Goal: Find specific page/section: Find specific page/section

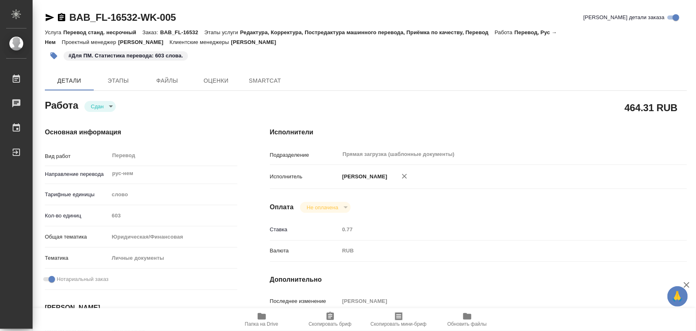
type textarea "x"
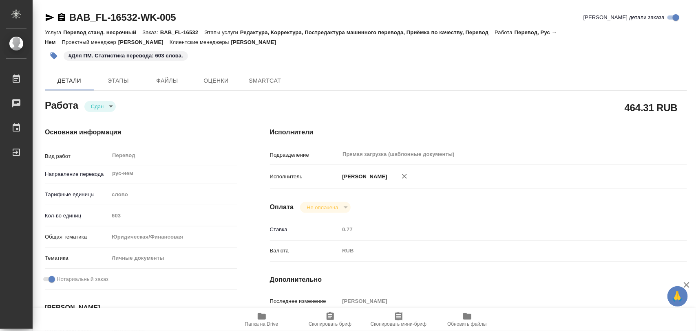
type textarea "x"
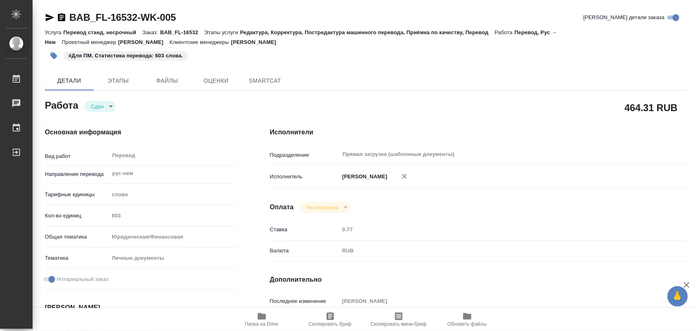
type textarea "x"
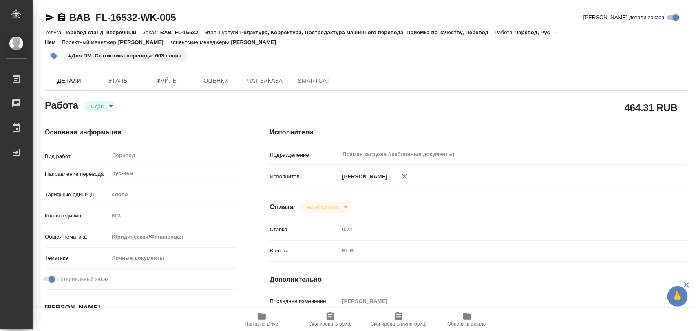
type textarea "x"
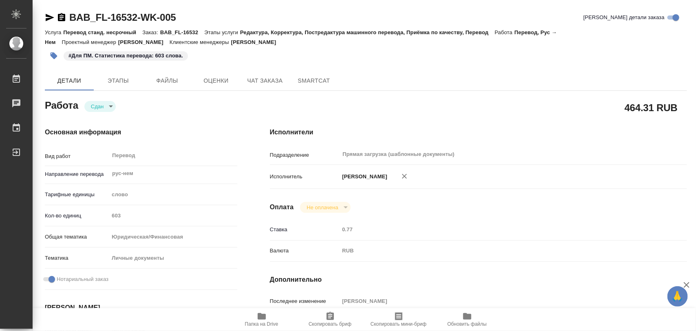
type textarea "x"
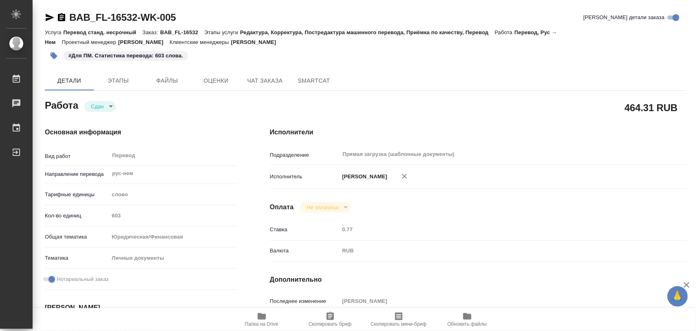
click at [264, 320] on icon "button" at bounding box center [262, 316] width 8 height 7
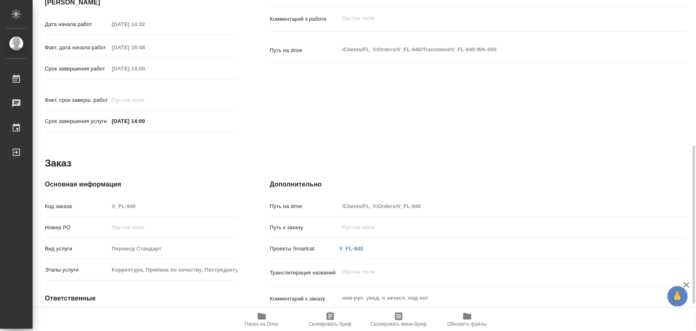
scroll to position [363, 0]
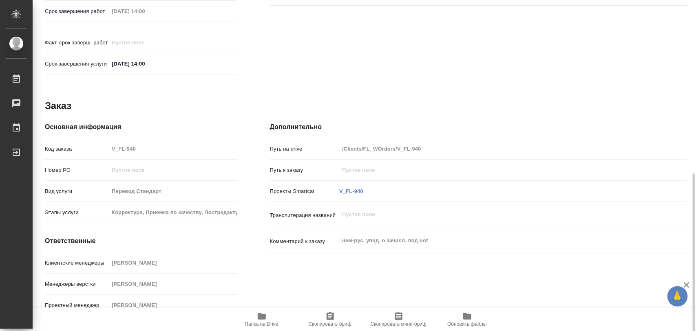
click at [168, 261] on div "Клиентские менеджеры Касымов Тимур" at bounding box center [141, 263] width 192 height 14
drag, startPoint x: 333, startPoint y: 316, endPoint x: 418, endPoint y: 49, distance: 279.8
click at [332, 316] on icon "button" at bounding box center [329, 316] width 7 height 8
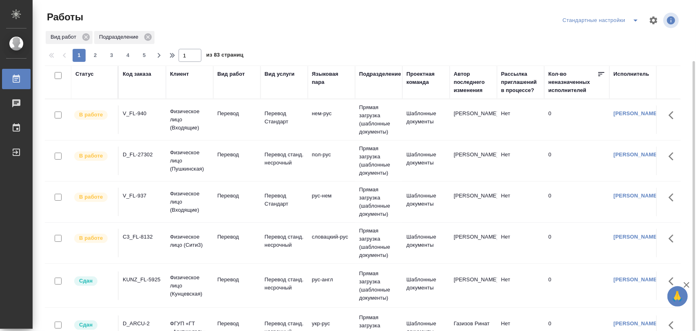
scroll to position [153, 0]
